Goal: Find specific page/section: Find specific page/section

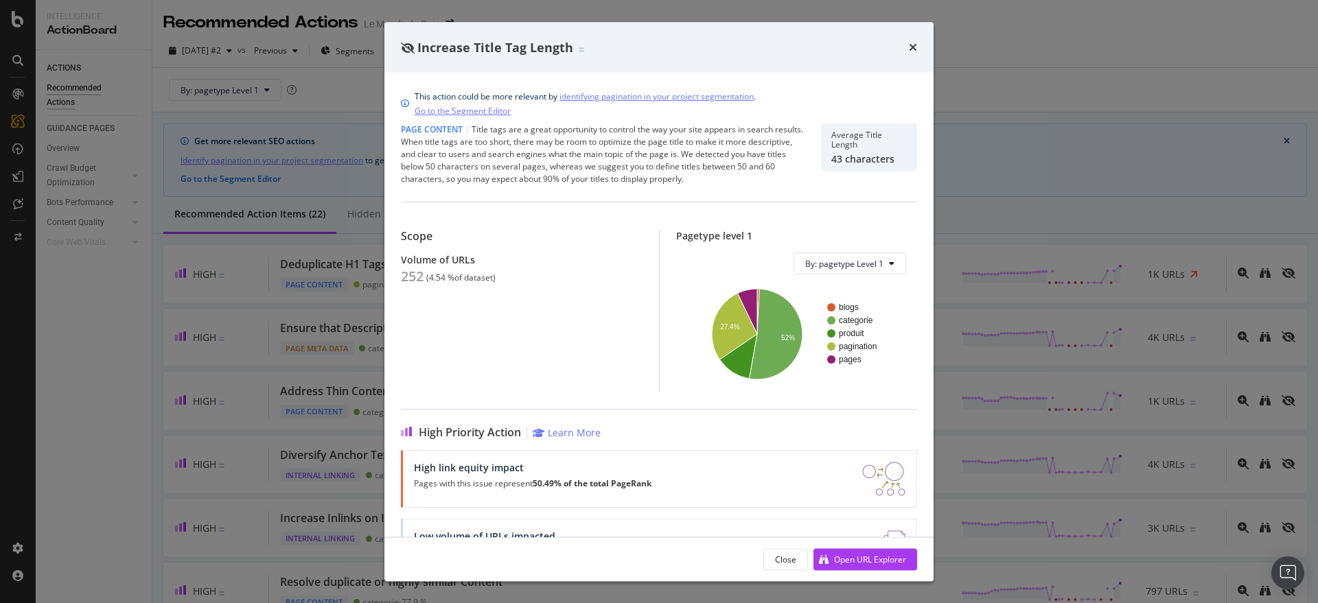
scroll to position [229, 0]
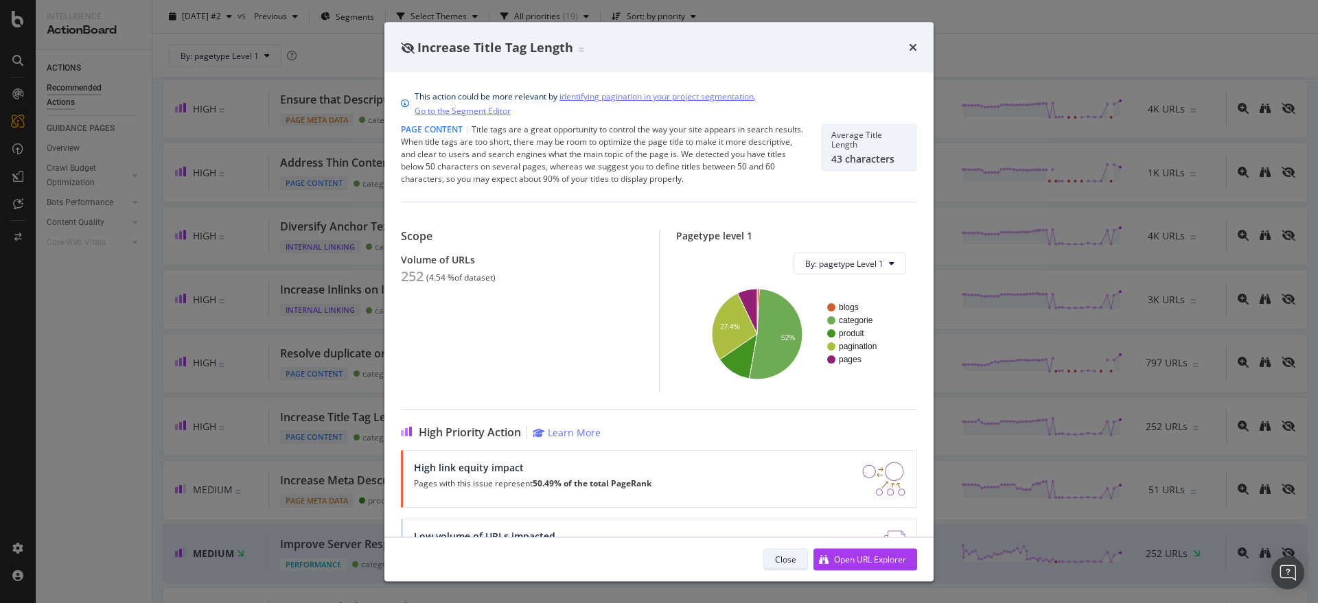
click at [780, 560] on div "Close" at bounding box center [785, 559] width 21 height 12
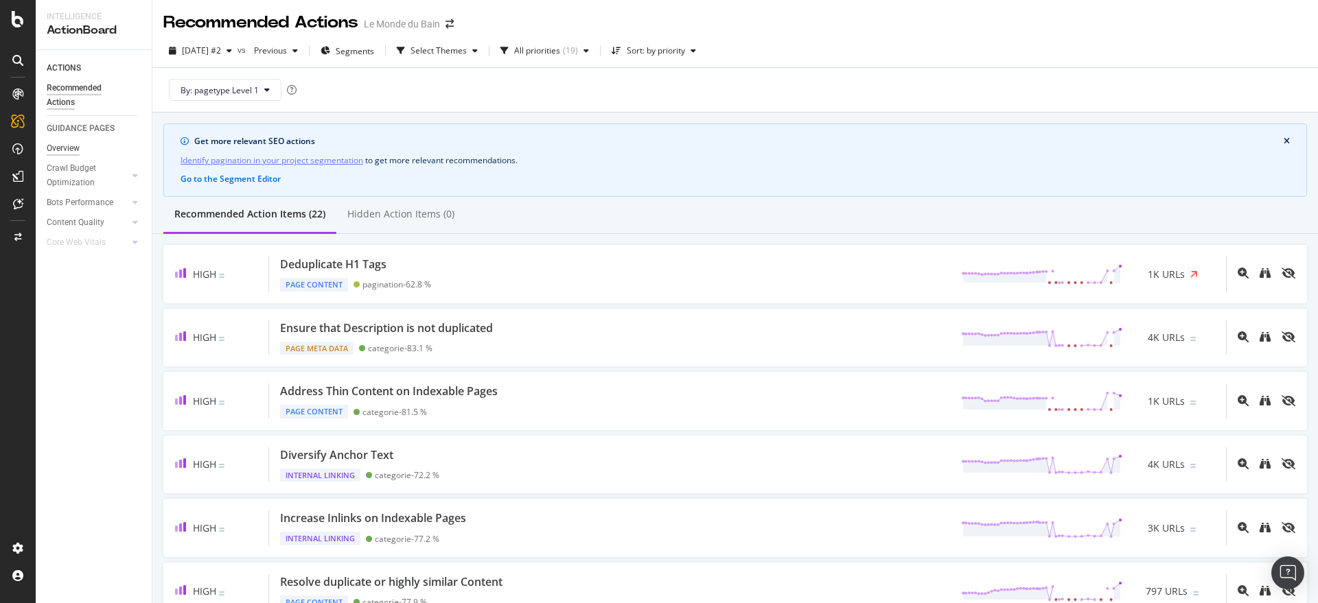
click at [75, 148] on div "Overview" at bounding box center [63, 148] width 33 height 14
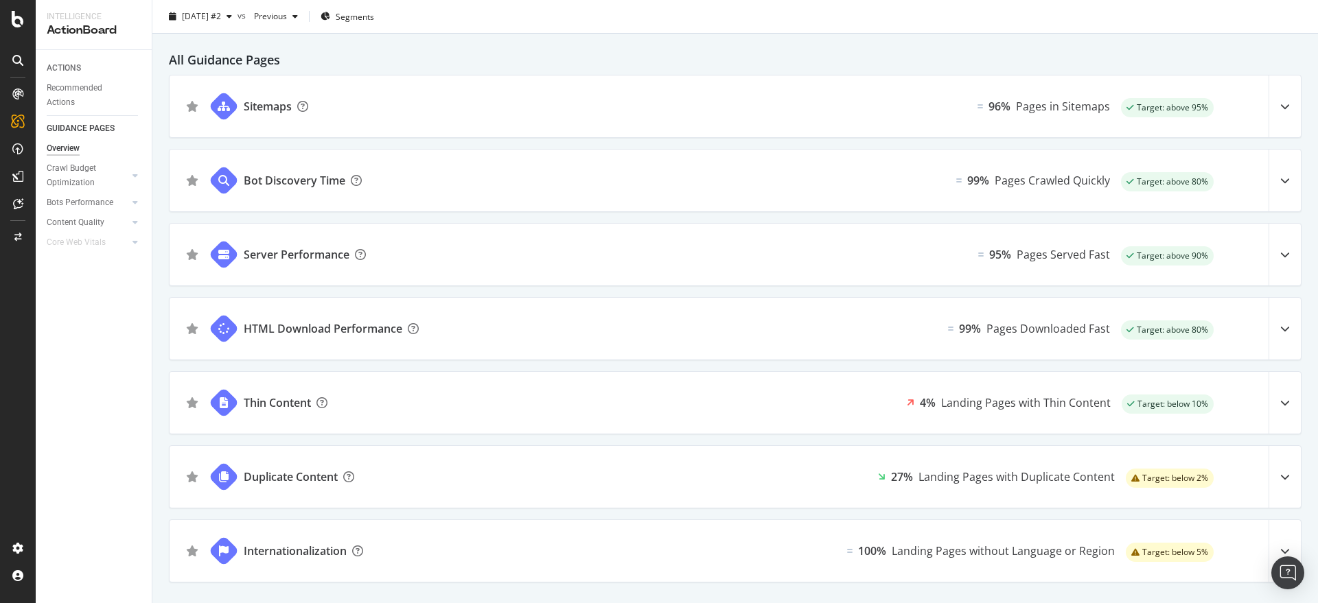
scroll to position [68, 0]
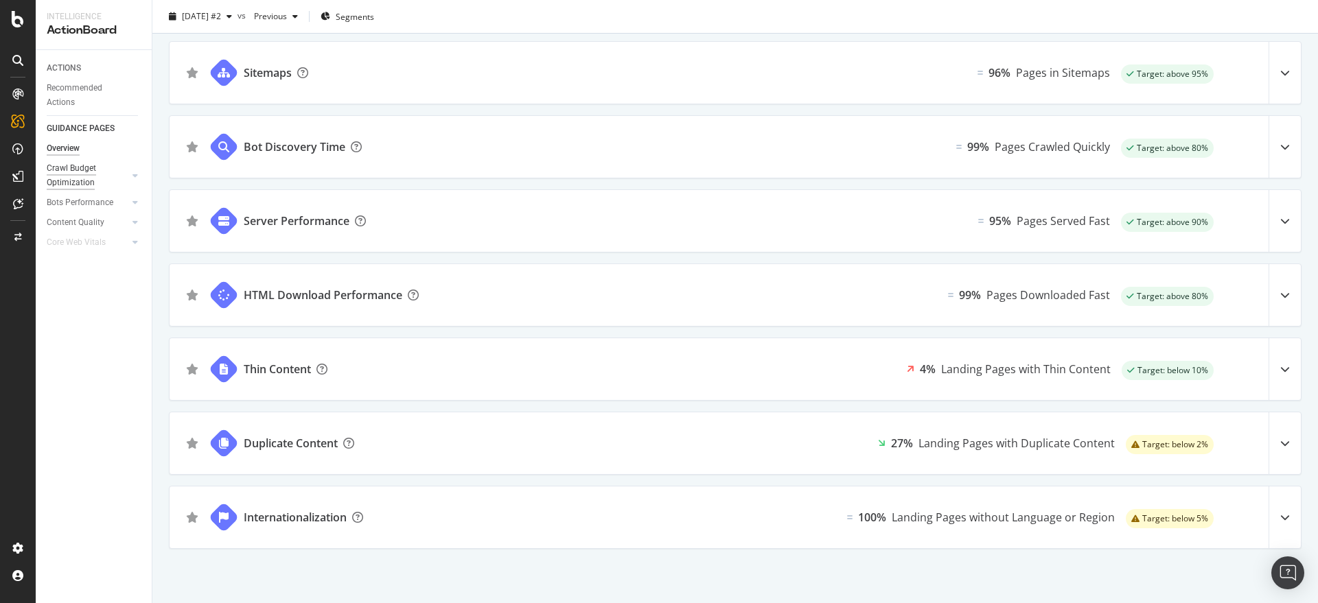
click at [83, 168] on div "Crawl Budget Optimization" at bounding box center [83, 175] width 72 height 29
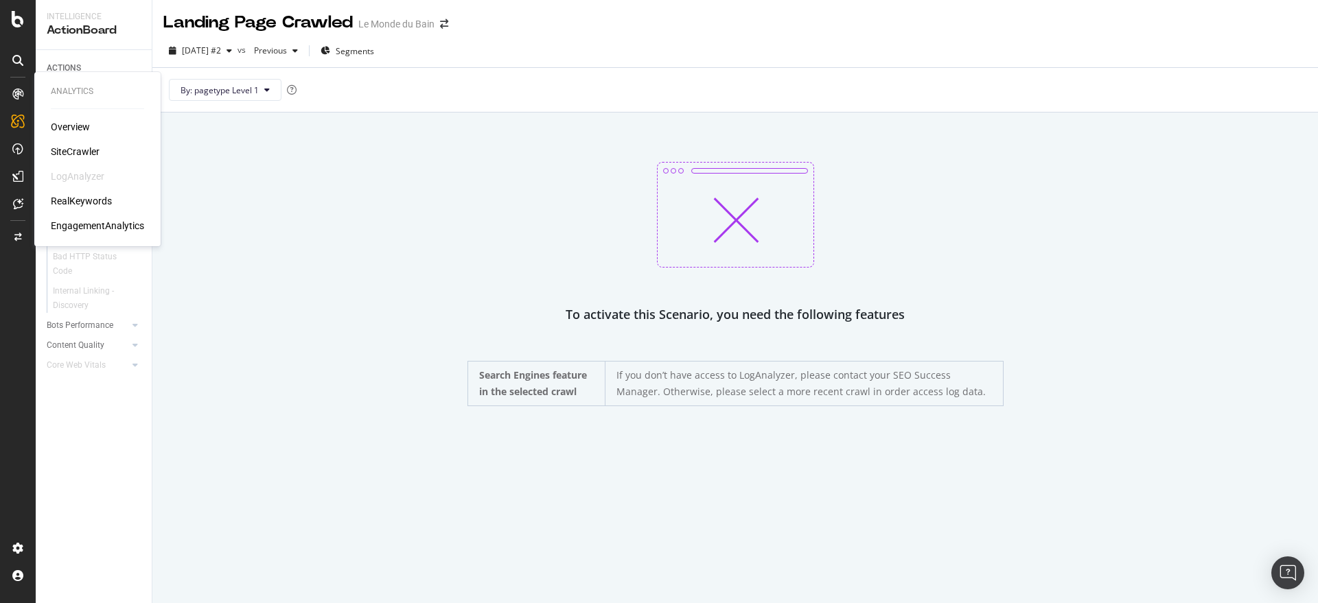
click at [69, 148] on div "SiteCrawler" at bounding box center [75, 152] width 49 height 14
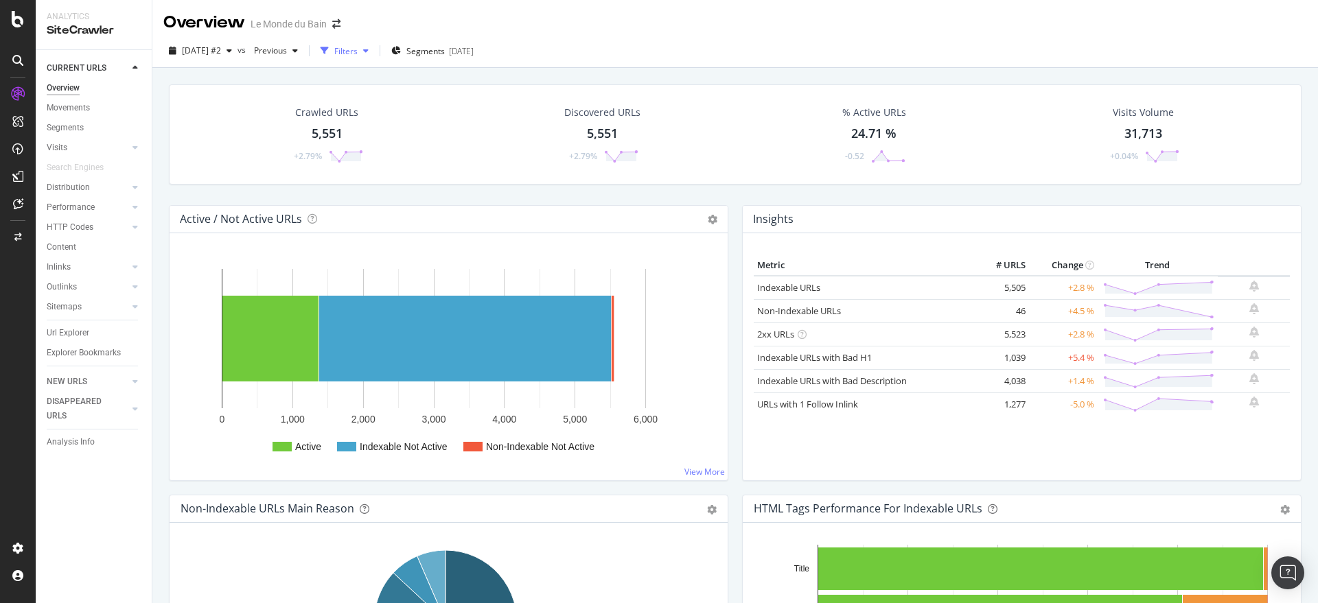
click at [358, 49] on div "Filters" at bounding box center [345, 51] width 23 height 12
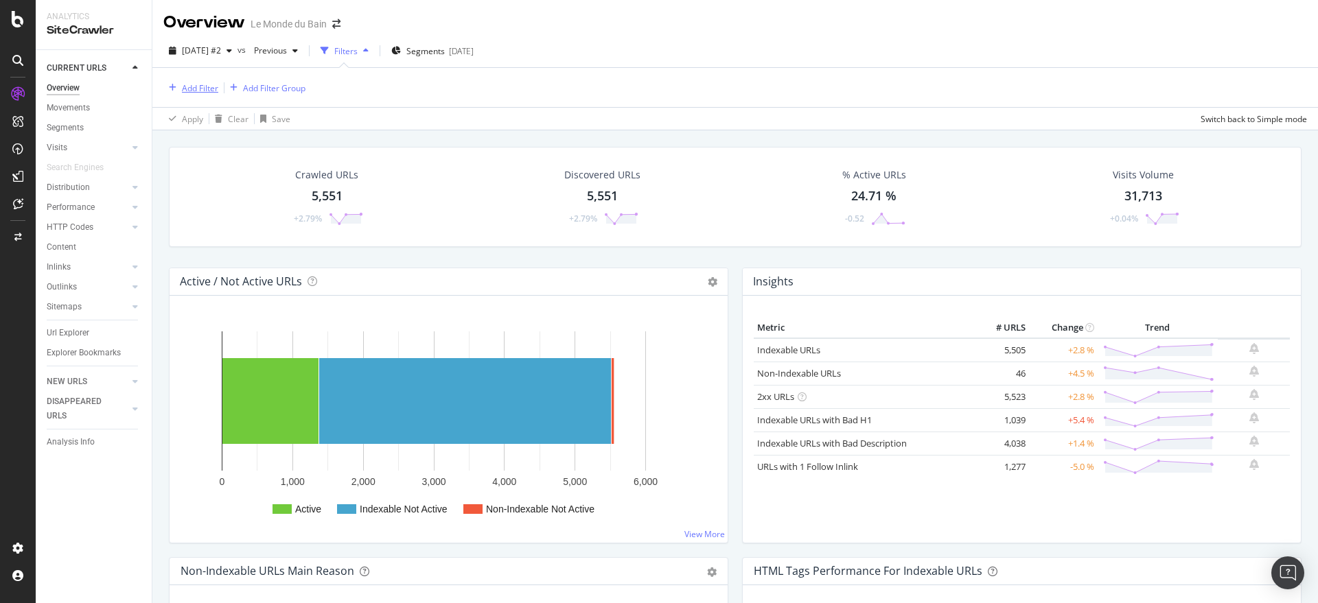
click at [202, 80] on div "Add Filter" at bounding box center [190, 87] width 55 height 15
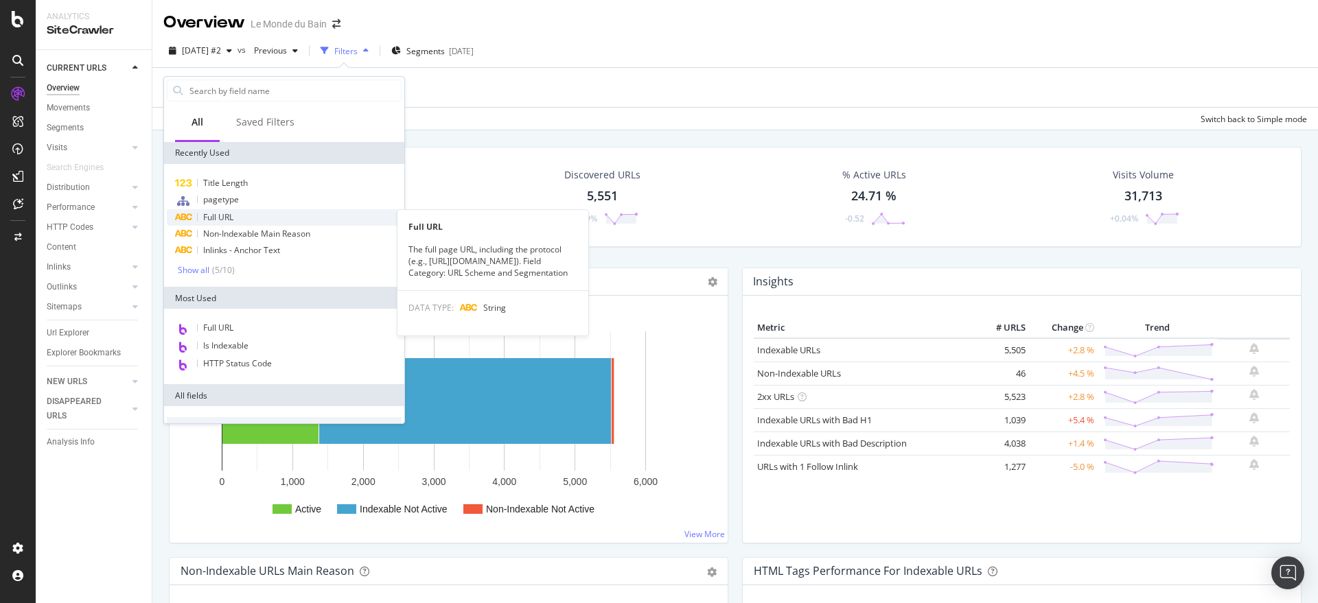
click at [232, 214] on span "Full URL" at bounding box center [218, 217] width 30 height 12
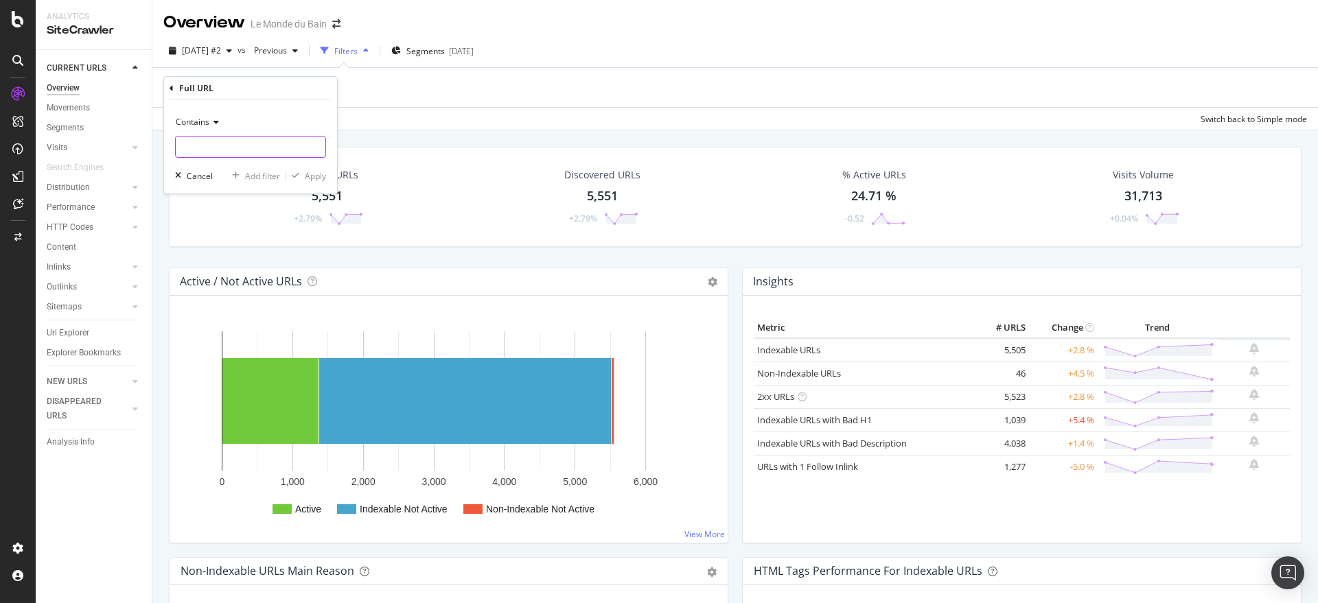
click at [237, 146] on input "text" at bounding box center [251, 147] width 150 height 22
paste input "[URL][DOMAIN_NAME]"
type input "[URL][DOMAIN_NAME]"
click at [316, 176] on div "Apply" at bounding box center [315, 176] width 21 height 12
